Goal: Use online tool/utility: Use online tool/utility

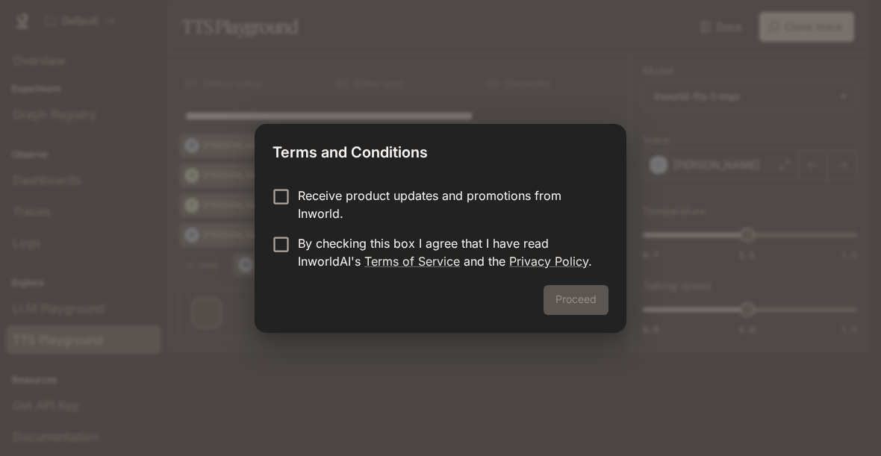
click at [590, 302] on div "Proceed" at bounding box center [441, 309] width 372 height 48
click at [590, 305] on div "Proceed" at bounding box center [441, 309] width 372 height 48
click at [578, 311] on div "Proceed" at bounding box center [441, 309] width 372 height 48
click at [586, 311] on button "Proceed" at bounding box center [575, 300] width 65 height 30
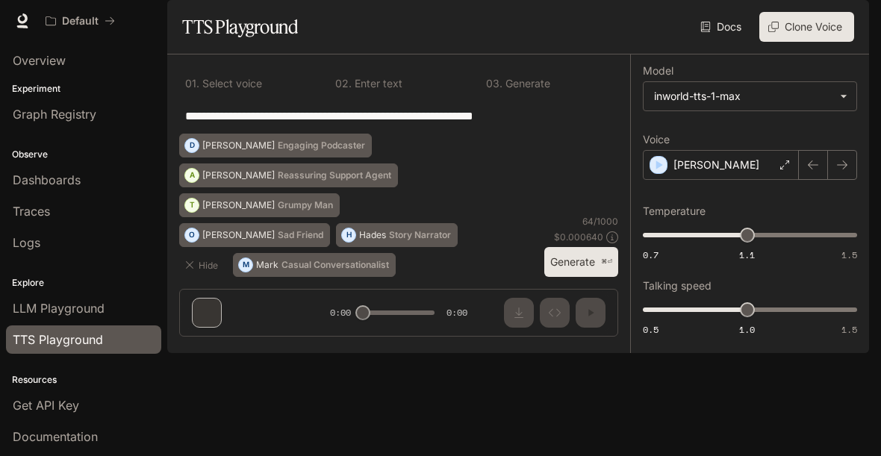
click at [229, 134] on div "**********" at bounding box center [398, 116] width 439 height 36
click at [846, 42] on button "Clone Voice" at bounding box center [806, 27] width 95 height 30
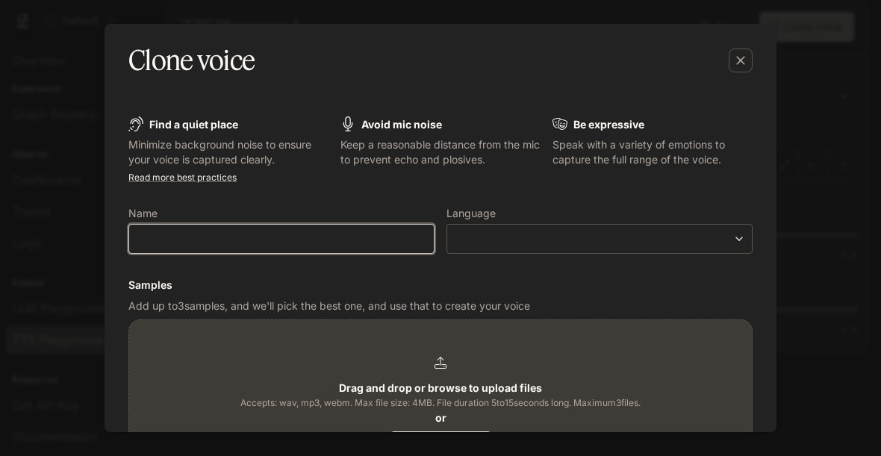
click at [182, 237] on input "text" at bounding box center [281, 238] width 305 height 15
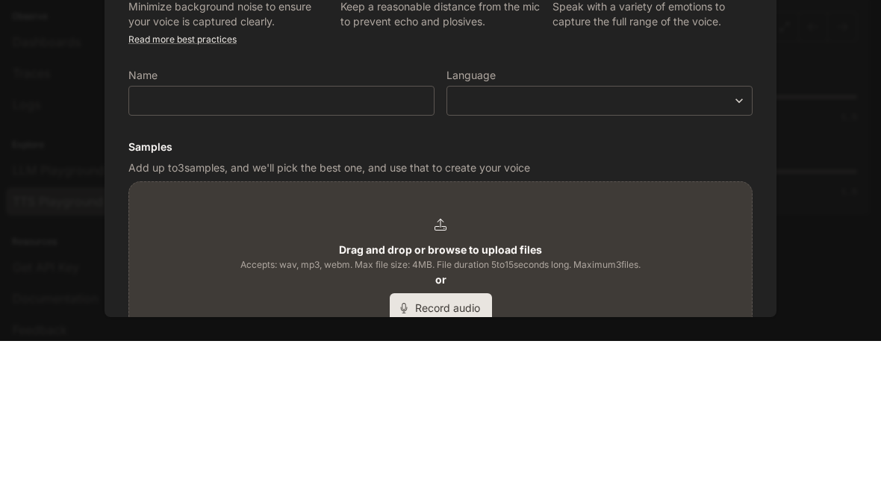
click at [691, 102] on body "**********" at bounding box center [440, 239] width 881 height 479
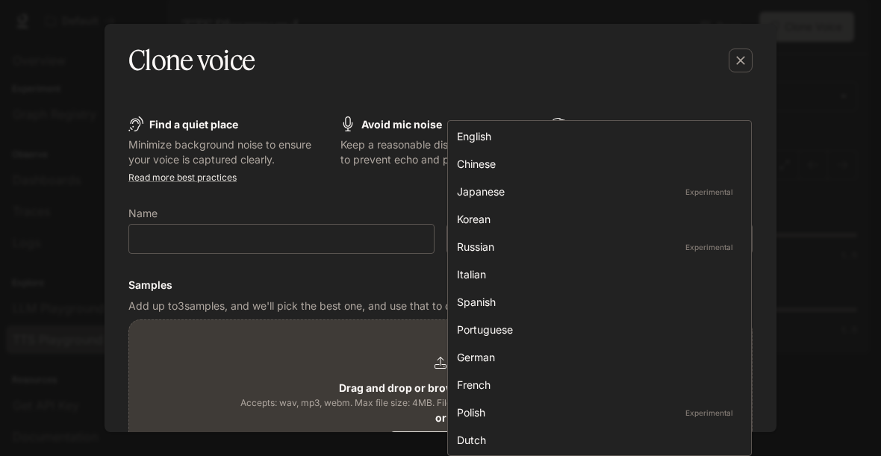
click at [570, 304] on div "Spanish" at bounding box center [596, 302] width 279 height 16
type input "*****"
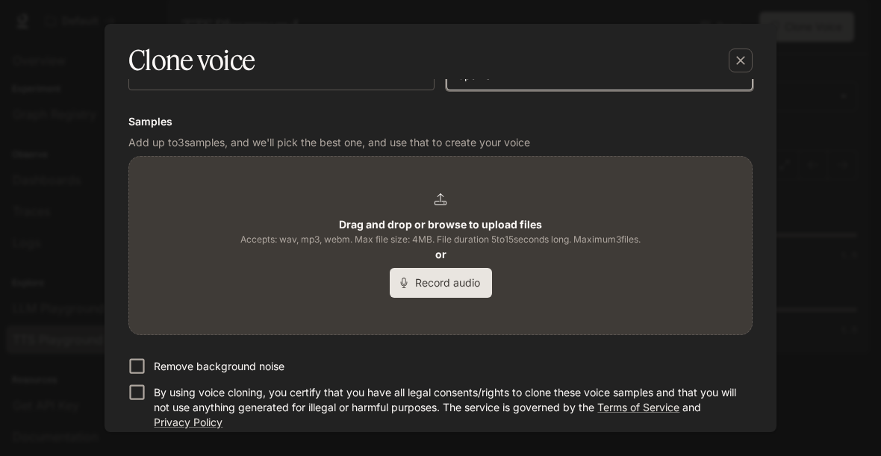
scroll to position [199, 0]
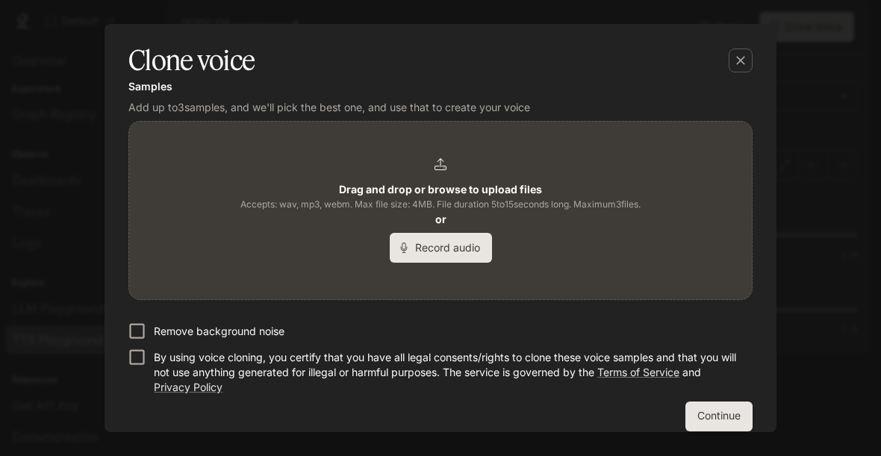
click at [475, 247] on button "Record audio" at bounding box center [441, 248] width 102 height 30
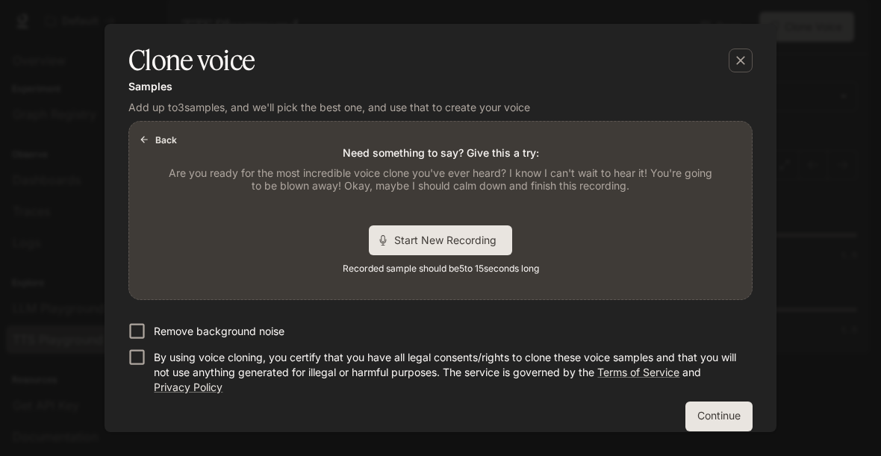
click at [493, 243] on span "Start New Recording" at bounding box center [450, 240] width 112 height 16
click at [155, 137] on button "Back" at bounding box center [159, 140] width 48 height 24
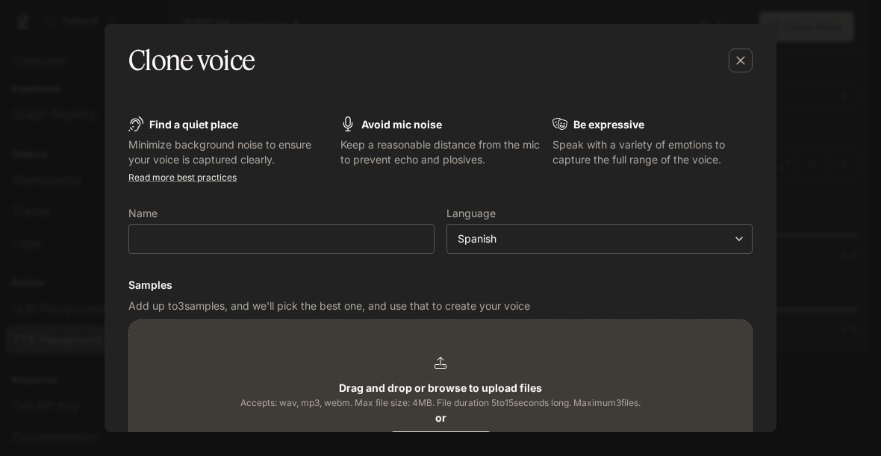
scroll to position [0, 0]
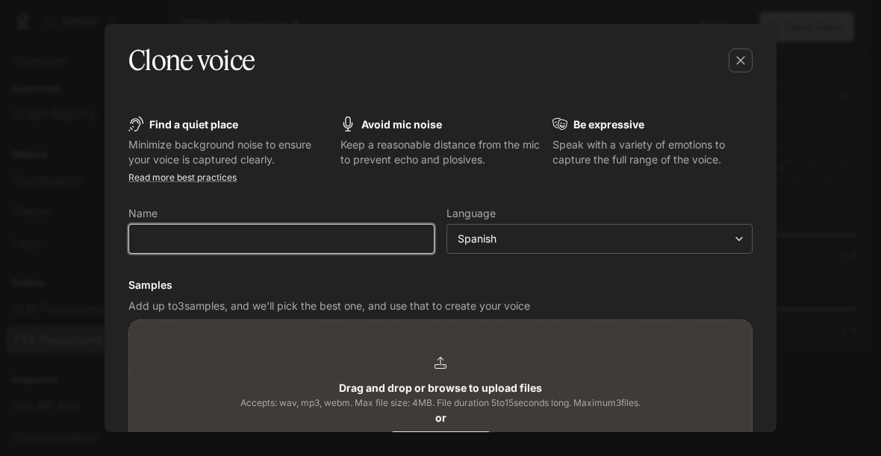
click at [143, 231] on input "text" at bounding box center [281, 238] width 305 height 15
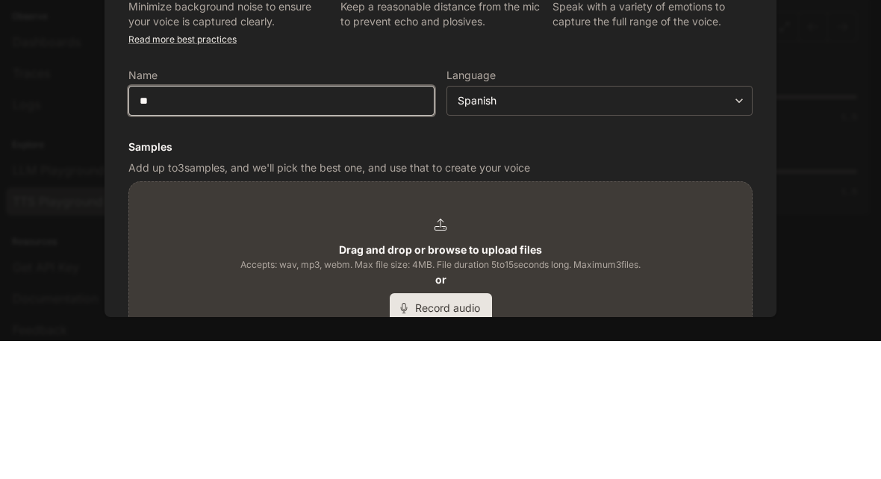
type input "*"
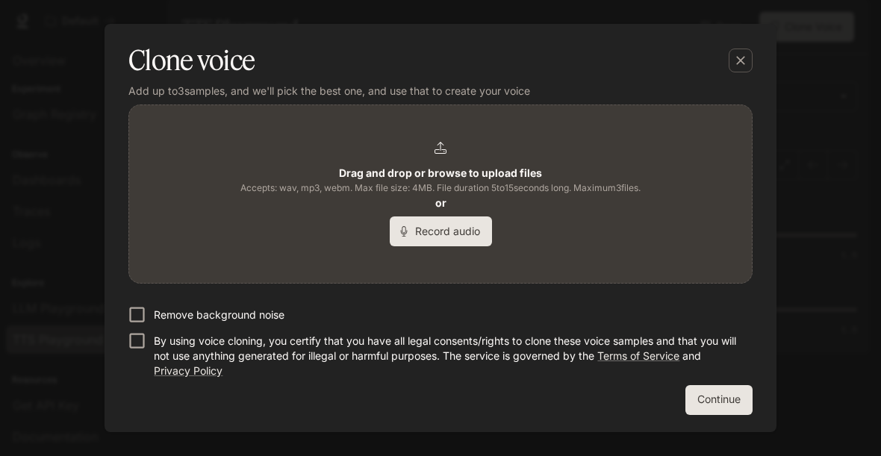
scroll to position [214, 0]
type input "**********"
click at [735, 396] on button "Continue" at bounding box center [718, 401] width 67 height 30
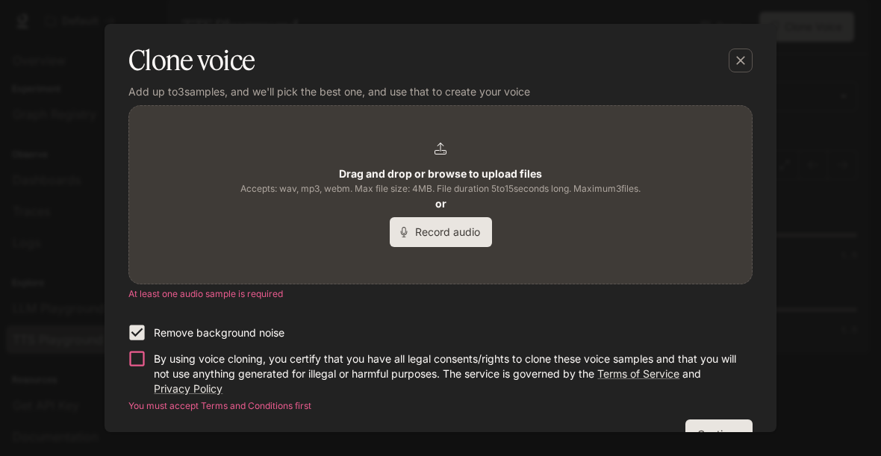
click at [122, 372] on label "By using voice cloning, you certify that you have all legal consents/rights to …" at bounding box center [430, 371] width 620 height 51
click at [733, 417] on button "Continue" at bounding box center [718, 417] width 67 height 30
click at [728, 411] on button "Continue" at bounding box center [718, 417] width 67 height 30
click at [737, 417] on button "Continue" at bounding box center [718, 417] width 67 height 30
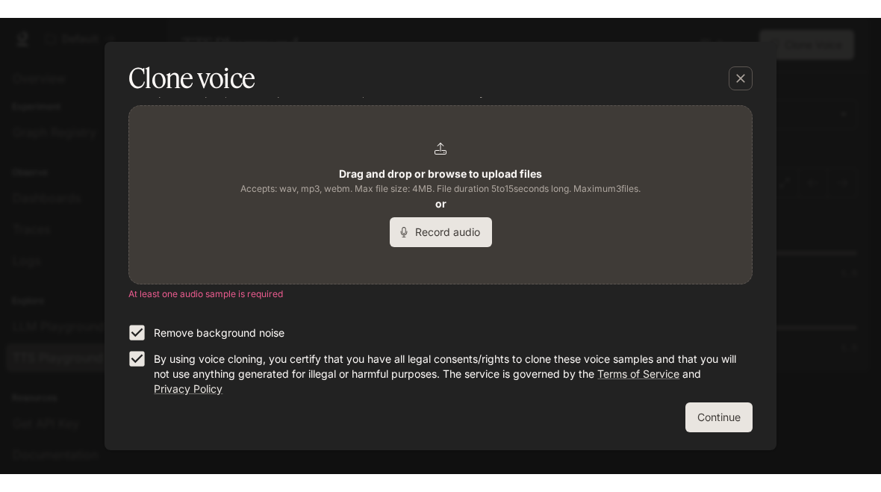
scroll to position [231, 0]
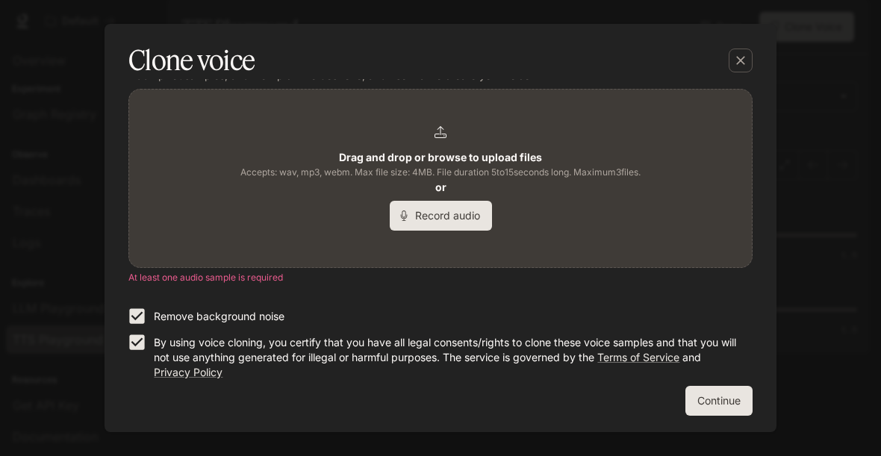
click at [728, 395] on button "Continue" at bounding box center [718, 401] width 67 height 30
click at [727, 394] on button "Continue" at bounding box center [718, 401] width 67 height 30
click at [731, 404] on button "Continue" at bounding box center [718, 401] width 67 height 30
click at [727, 399] on button "Continue" at bounding box center [718, 401] width 67 height 30
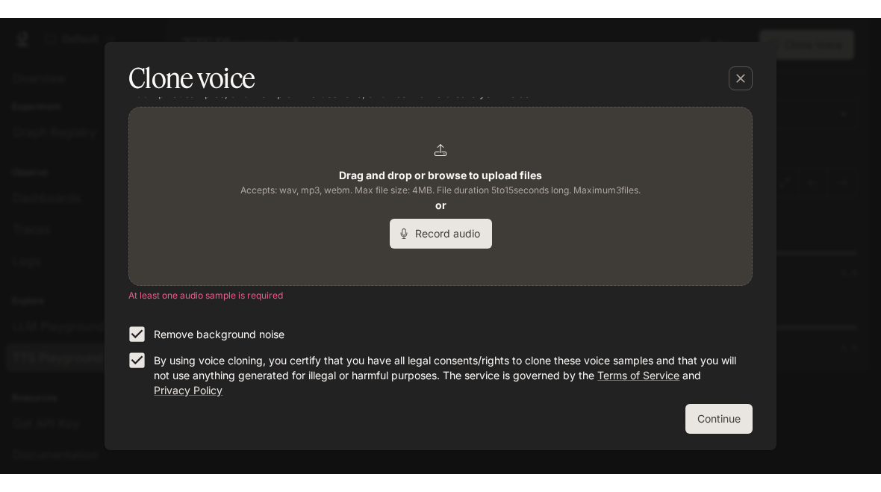
scroll to position [195, 0]
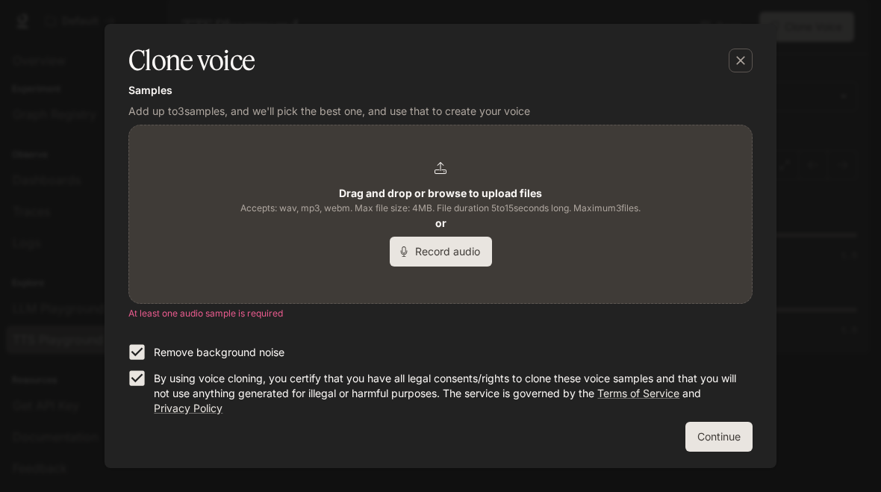
click at [733, 437] on button "Continue" at bounding box center [718, 437] width 67 height 30
click at [734, 434] on button "Continue" at bounding box center [718, 437] width 67 height 30
click at [733, 449] on button "Continue" at bounding box center [718, 437] width 67 height 30
click at [734, 451] on div "**********" at bounding box center [440, 187] width 648 height 554
click at [518, 198] on b "Drag and drop or browse to upload files" at bounding box center [440, 193] width 203 height 13
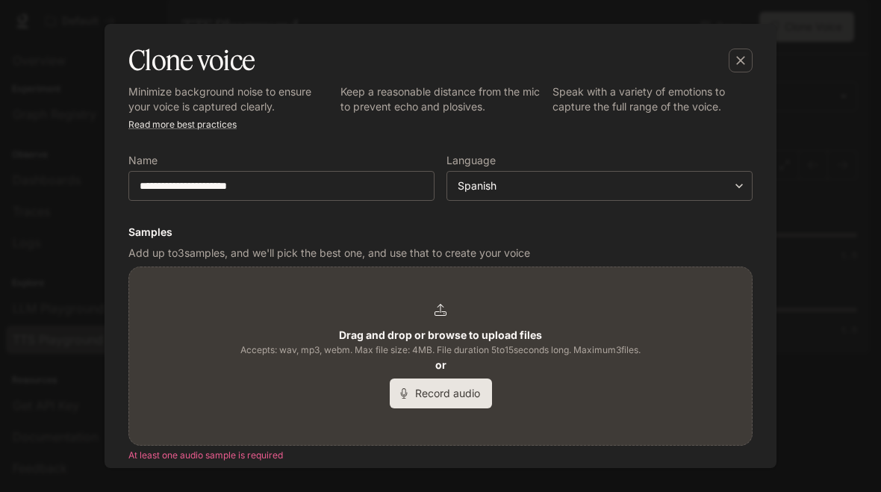
scroll to position [103, 0]
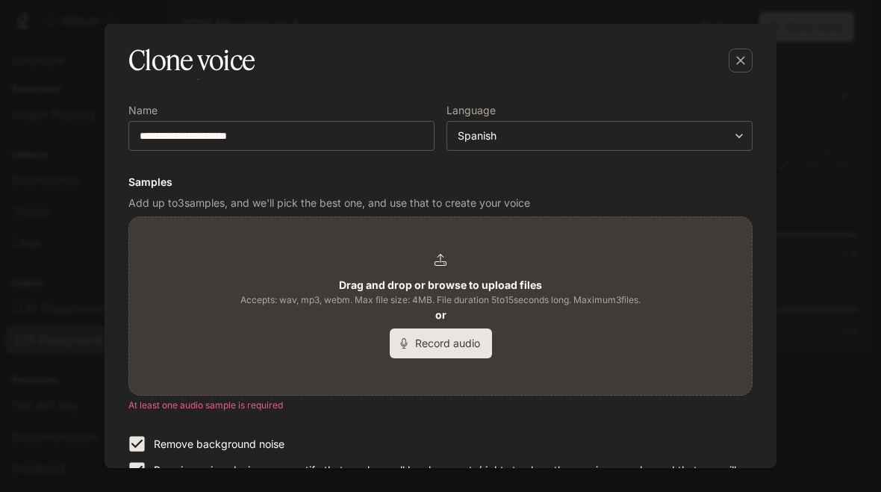
click at [509, 281] on b "Drag and drop or browse to upload files" at bounding box center [440, 284] width 203 height 13
click at [755, 62] on button "button" at bounding box center [740, 61] width 36 height 36
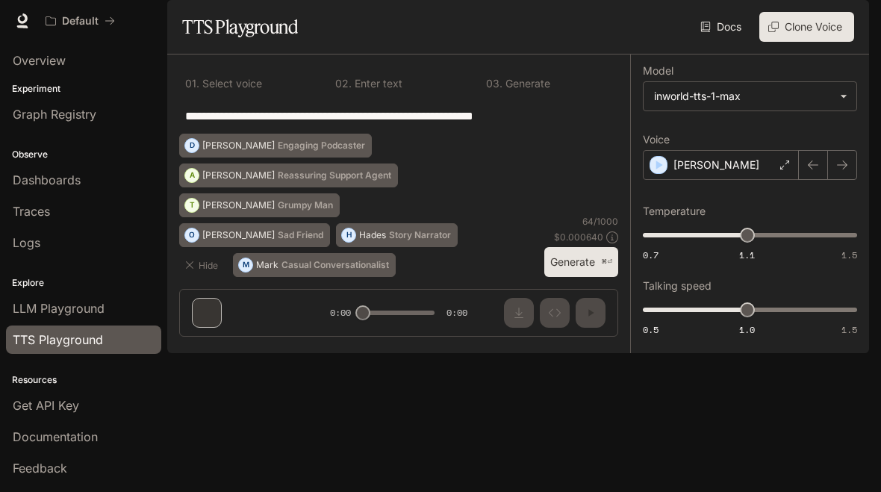
click at [590, 278] on button "Generate ⌘⏎" at bounding box center [581, 262] width 74 height 31
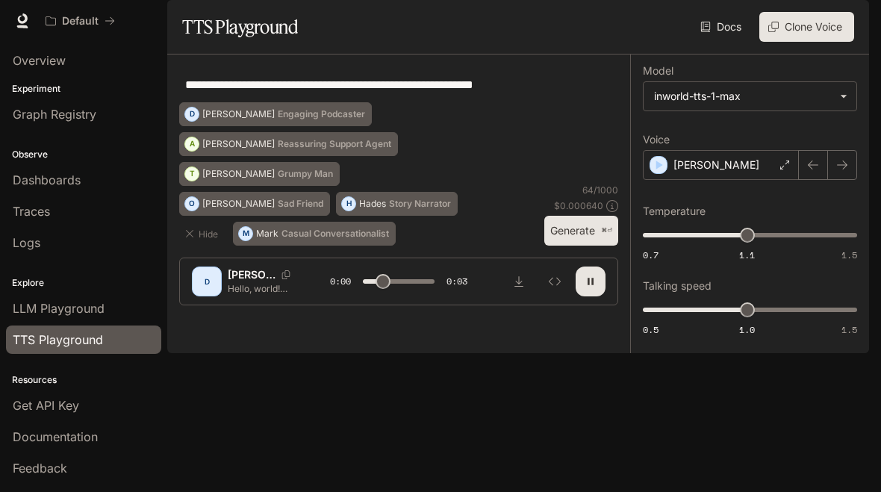
type input "***"
click at [219, 102] on div "**********" at bounding box center [398, 84] width 439 height 36
